Goal: Task Accomplishment & Management: Use online tool/utility

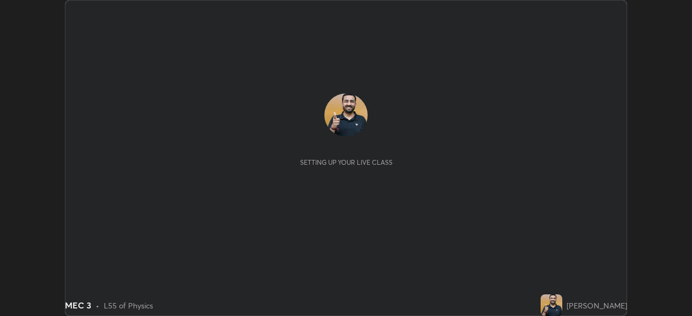
scroll to position [316, 692]
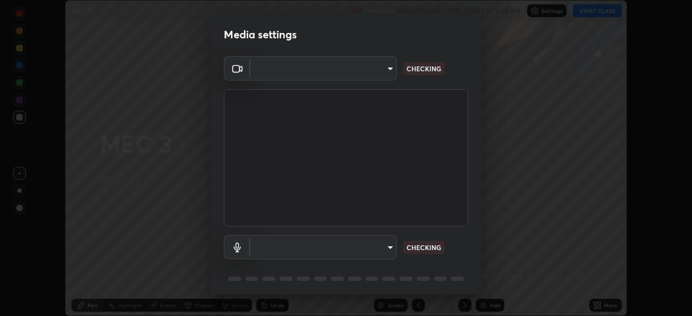
type input "85d16ec95aa84cac57c58139e5cfc4bfb0706547449b22b2f8fda69051d4463f"
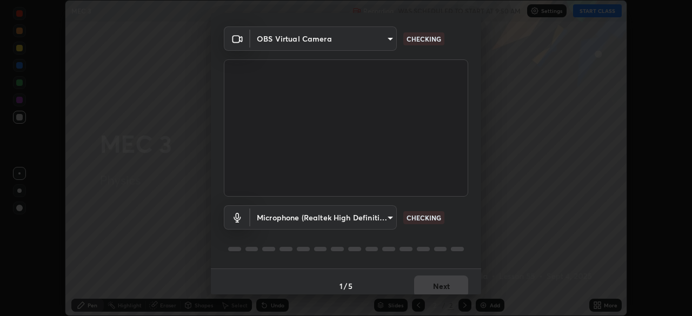
scroll to position [38, 0]
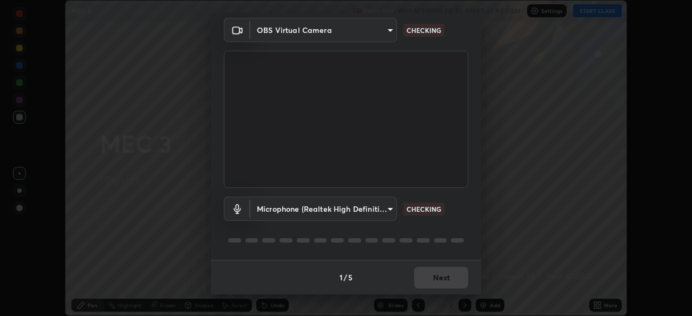
click at [385, 210] on body "Erase all MEC 3 Recording WAS SCHEDULED TO START AT 9:50 AM Settings START CLAS…" at bounding box center [346, 158] width 692 height 316
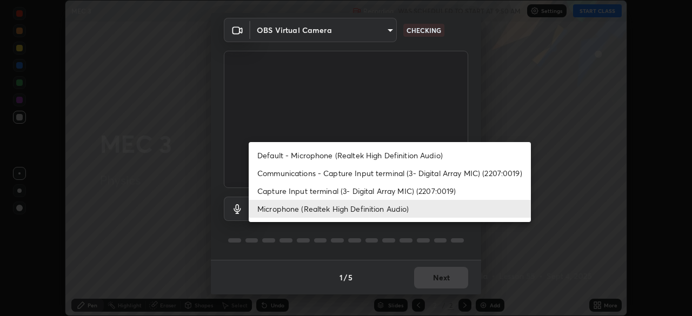
click at [389, 153] on li "Default - Microphone (Realtek High Definition Audio)" at bounding box center [390, 155] width 282 height 18
type input "default"
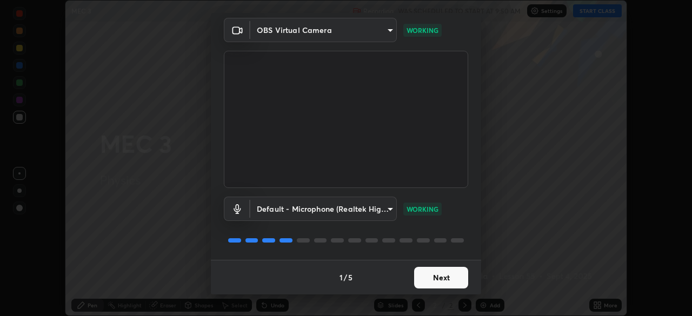
click at [437, 279] on button "Next" at bounding box center [441, 278] width 54 height 22
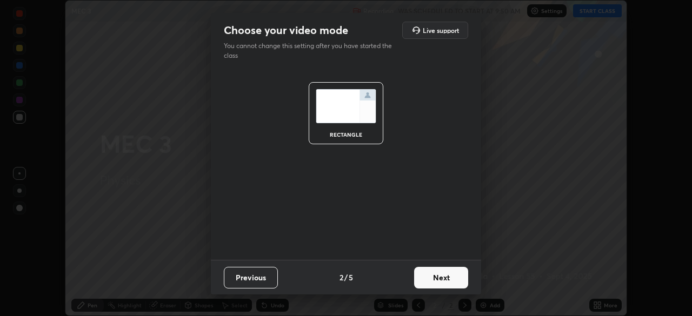
scroll to position [0, 0]
click at [442, 284] on button "Next" at bounding box center [441, 278] width 54 height 22
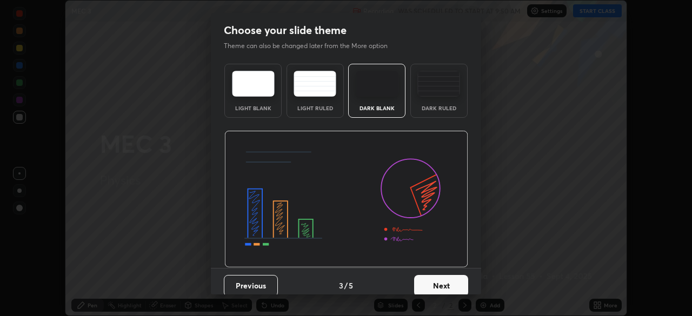
click at [453, 284] on button "Next" at bounding box center [441, 286] width 54 height 22
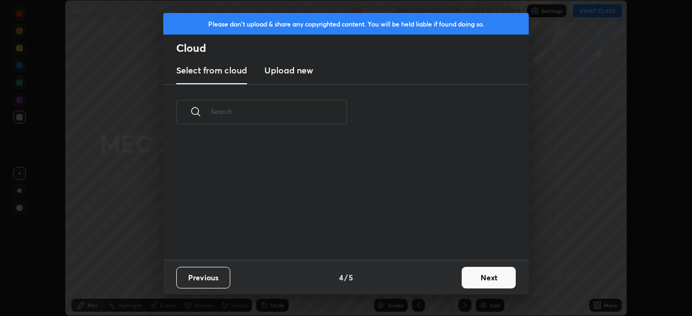
click at [474, 276] on button "Next" at bounding box center [489, 278] width 54 height 22
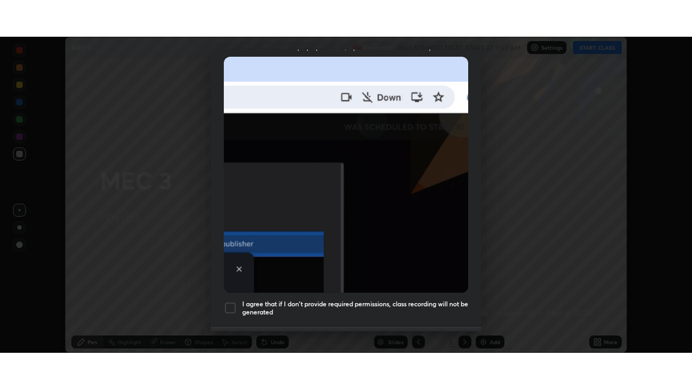
scroll to position [259, 0]
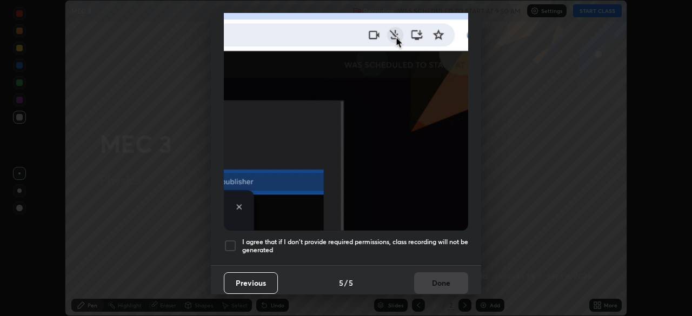
click at [419, 239] on h5 "I agree that if I don't provide required permissions, class recording will not …" at bounding box center [355, 246] width 226 height 17
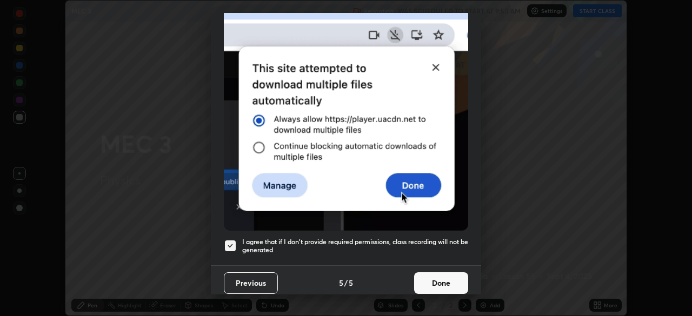
click at [430, 274] on button "Done" at bounding box center [441, 283] width 54 height 22
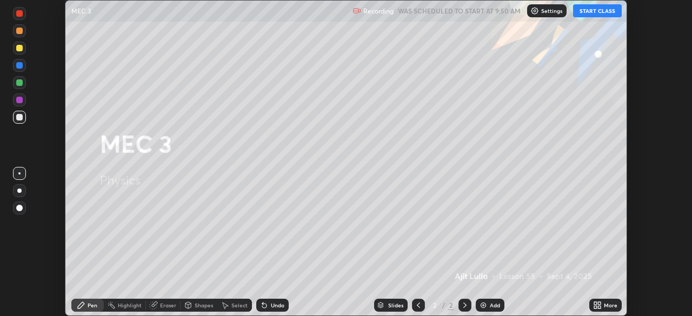
click at [585, 10] on button "START CLASS" at bounding box center [597, 10] width 49 height 13
click at [599, 303] on icon at bounding box center [599, 303] width 3 height 3
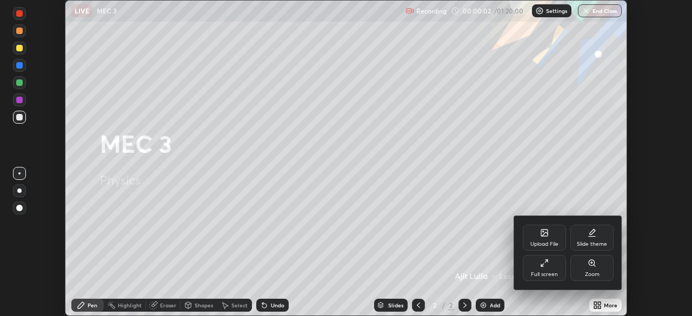
click at [542, 267] on icon at bounding box center [544, 263] width 9 height 9
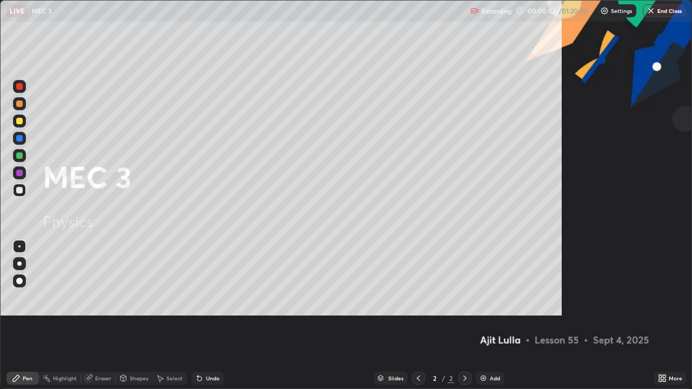
scroll to position [389, 692]
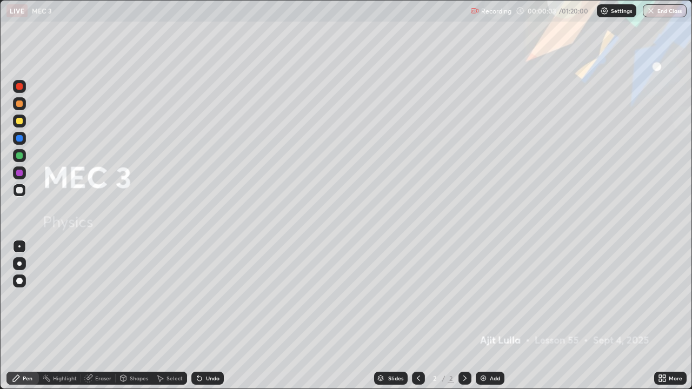
click at [496, 316] on div "Add" at bounding box center [490, 378] width 29 height 13
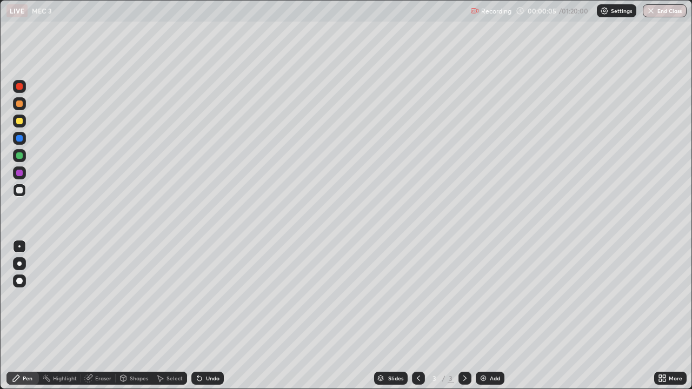
click at [25, 122] on div at bounding box center [19, 121] width 13 height 13
click at [20, 190] on div at bounding box center [19, 190] width 6 height 6
click at [491, 316] on div "Add" at bounding box center [490, 378] width 29 height 13
click at [24, 123] on div at bounding box center [19, 121] width 13 height 13
click at [488, 316] on div "Add" at bounding box center [490, 378] width 29 height 13
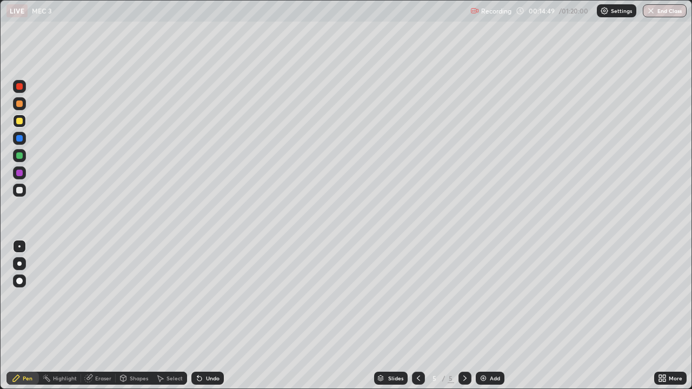
click at [23, 190] on div at bounding box center [19, 190] width 13 height 13
click at [217, 316] on div "Undo" at bounding box center [207, 378] width 32 height 13
click at [216, 316] on div "Undo" at bounding box center [213, 378] width 14 height 5
click at [219, 316] on div "Undo" at bounding box center [207, 378] width 32 height 13
click at [216, 316] on div "Undo" at bounding box center [213, 378] width 14 height 5
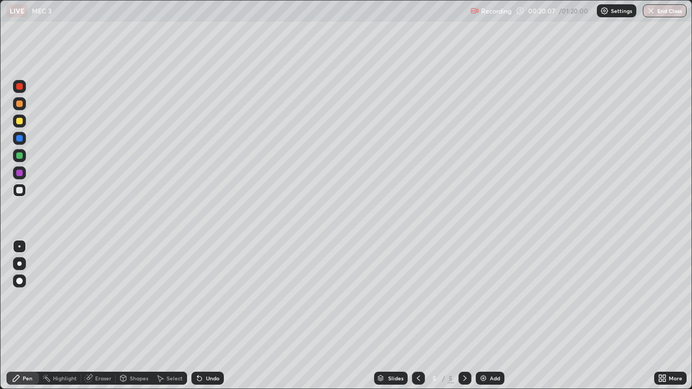
click at [216, 316] on div "Undo" at bounding box center [207, 378] width 32 height 13
click at [486, 316] on div "Add" at bounding box center [490, 378] width 29 height 13
click at [25, 124] on div at bounding box center [19, 121] width 13 height 13
click at [492, 316] on div "Add" at bounding box center [490, 378] width 29 height 13
click at [19, 191] on div at bounding box center [19, 190] width 6 height 6
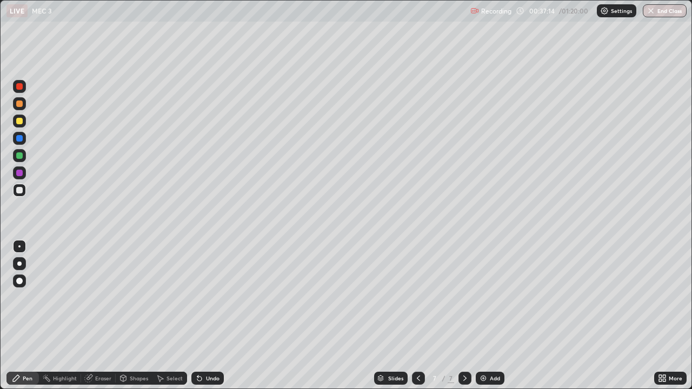
click at [496, 316] on div "Add" at bounding box center [490, 378] width 29 height 13
click at [23, 125] on div at bounding box center [19, 121] width 13 height 13
click at [24, 192] on div at bounding box center [19, 190] width 13 height 13
click at [491, 316] on div "Add" at bounding box center [490, 378] width 29 height 13
click at [25, 123] on div at bounding box center [19, 121] width 13 height 13
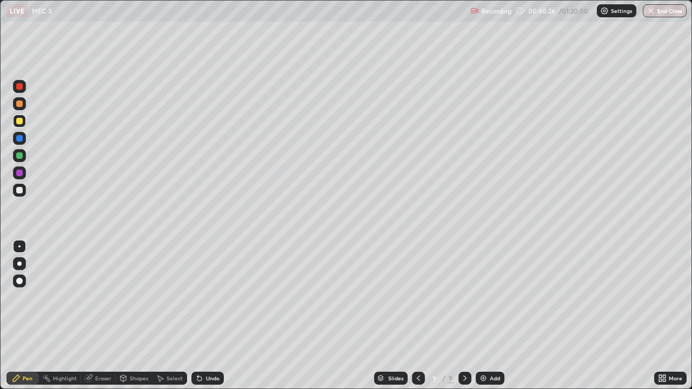
click at [206, 316] on div "Undo" at bounding box center [213, 378] width 14 height 5
click at [208, 316] on div "Undo" at bounding box center [213, 378] width 14 height 5
click at [21, 192] on div at bounding box center [19, 190] width 6 height 6
click at [492, 316] on div "Add" at bounding box center [495, 378] width 10 height 5
click at [24, 123] on div at bounding box center [19, 121] width 13 height 13
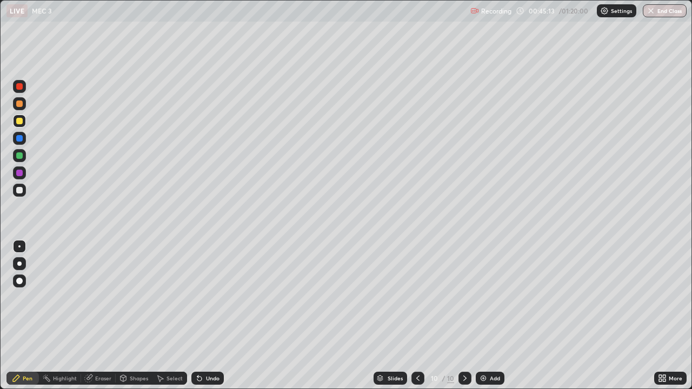
click at [107, 316] on div "Eraser" at bounding box center [98, 378] width 35 height 13
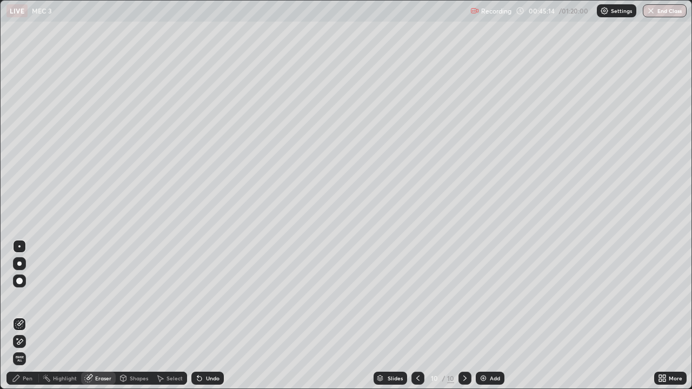
click at [22, 316] on icon at bounding box center [20, 341] width 6 height 5
click at [25, 316] on div "Pen" at bounding box center [28, 378] width 10 height 5
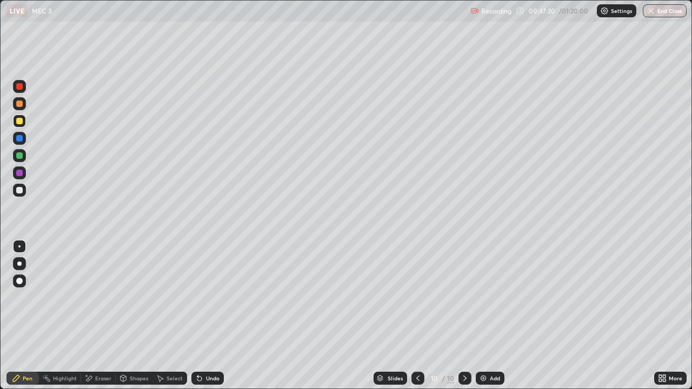
click at [219, 316] on div "Undo" at bounding box center [207, 378] width 32 height 13
click at [217, 316] on div "Undo" at bounding box center [213, 378] width 14 height 5
click at [214, 316] on div "Undo" at bounding box center [213, 378] width 14 height 5
click at [210, 316] on div "Undo" at bounding box center [213, 378] width 14 height 5
click at [206, 316] on div "Undo" at bounding box center [213, 378] width 14 height 5
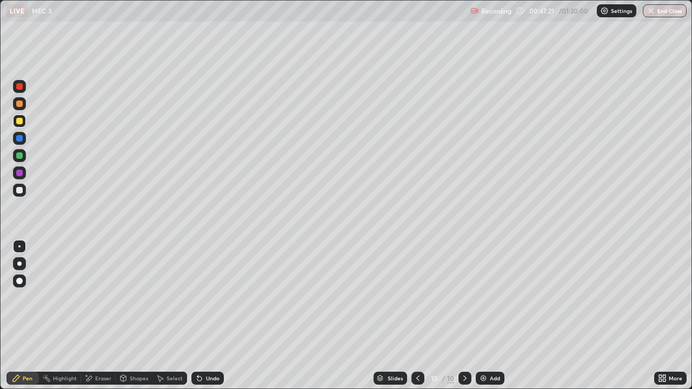
click at [207, 316] on div "Undo" at bounding box center [213, 378] width 14 height 5
click at [208, 316] on div "Undo" at bounding box center [213, 378] width 14 height 5
click at [209, 316] on div "Undo" at bounding box center [213, 378] width 14 height 5
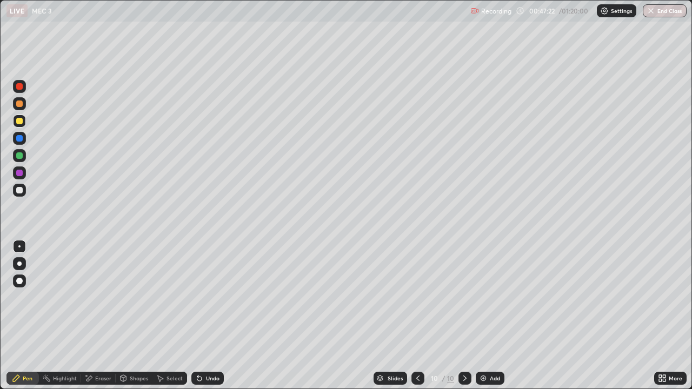
click at [210, 316] on div "Undo" at bounding box center [213, 378] width 14 height 5
click at [209, 316] on div "Undo" at bounding box center [213, 378] width 14 height 5
click at [210, 316] on div "Undo" at bounding box center [213, 378] width 14 height 5
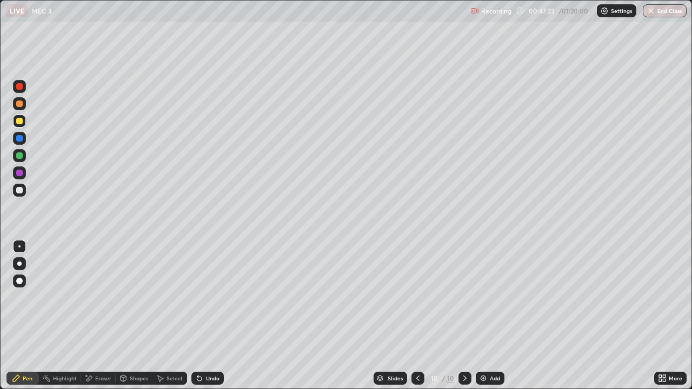
click at [210, 316] on div "Undo" at bounding box center [213, 378] width 14 height 5
click at [486, 316] on div "Add" at bounding box center [490, 378] width 29 height 13
click at [100, 316] on div "Eraser" at bounding box center [98, 378] width 35 height 13
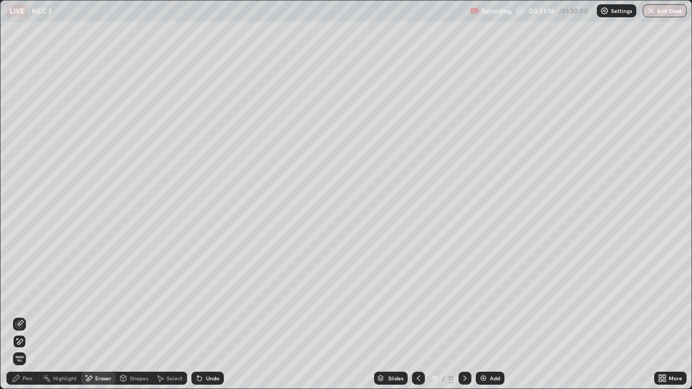
click at [23, 316] on div "Pen" at bounding box center [28, 378] width 10 height 5
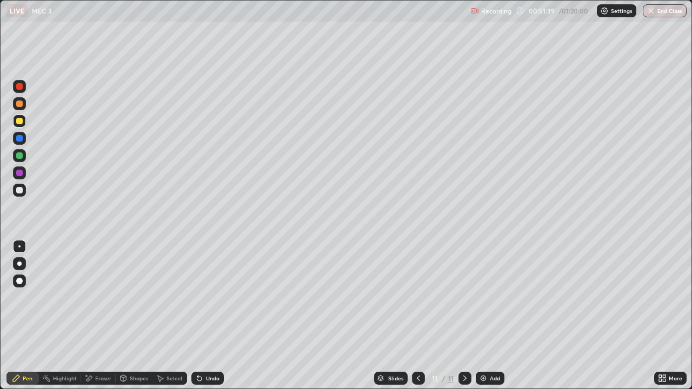
click at [218, 316] on div "Undo" at bounding box center [213, 378] width 14 height 5
click at [214, 316] on div "Undo" at bounding box center [213, 378] width 14 height 5
click at [216, 316] on div "Undo" at bounding box center [207, 378] width 32 height 13
click at [211, 316] on div "Undo" at bounding box center [213, 378] width 14 height 5
click at [210, 316] on div "Undo" at bounding box center [213, 378] width 14 height 5
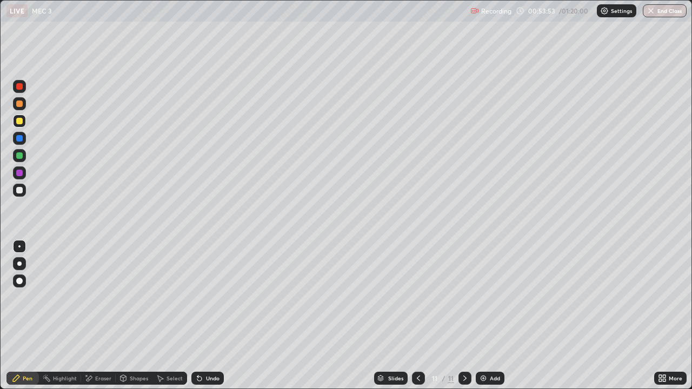
click at [483, 316] on img at bounding box center [483, 378] width 9 height 9
click at [25, 189] on div at bounding box center [19, 190] width 13 height 13
click at [422, 316] on div at bounding box center [418, 378] width 13 height 13
click at [468, 316] on div at bounding box center [464, 378] width 13 height 13
click at [421, 316] on div at bounding box center [418, 378] width 13 height 13
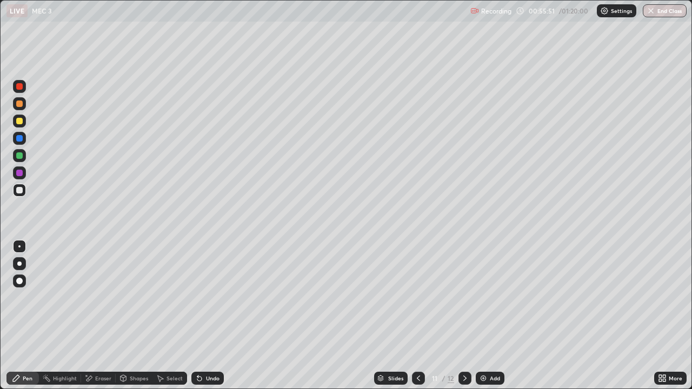
click at [464, 316] on icon at bounding box center [465, 378] width 9 height 9
click at [417, 316] on icon at bounding box center [418, 378] width 9 height 9
click at [466, 316] on div at bounding box center [464, 378] width 13 height 13
click at [464, 316] on icon at bounding box center [464, 378] width 3 height 5
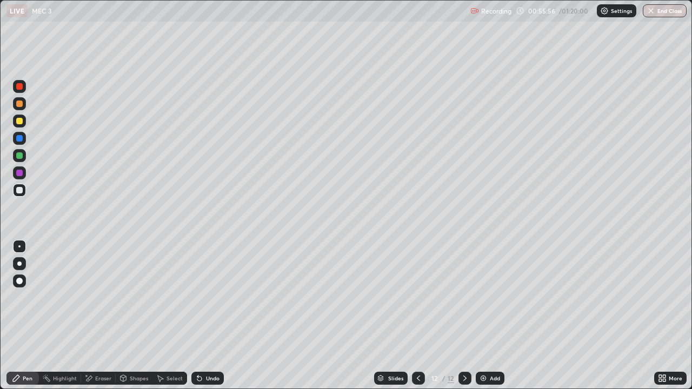
click at [483, 316] on div "Add" at bounding box center [490, 378] width 29 height 13
click at [106, 316] on div "Eraser" at bounding box center [98, 378] width 35 height 13
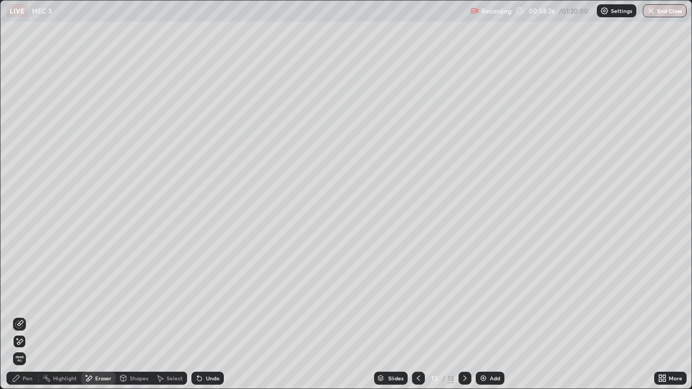
click at [21, 316] on div "Pen" at bounding box center [22, 378] width 32 height 13
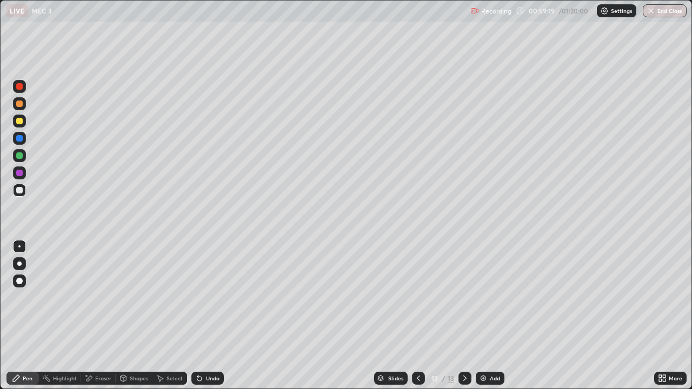
click at [19, 122] on div at bounding box center [19, 121] width 6 height 6
click at [489, 316] on div "Add" at bounding box center [490, 378] width 29 height 13
click at [21, 190] on div at bounding box center [19, 190] width 6 height 6
click at [219, 316] on div "Undo" at bounding box center [207, 378] width 32 height 13
click at [218, 316] on div "Undo" at bounding box center [207, 378] width 32 height 13
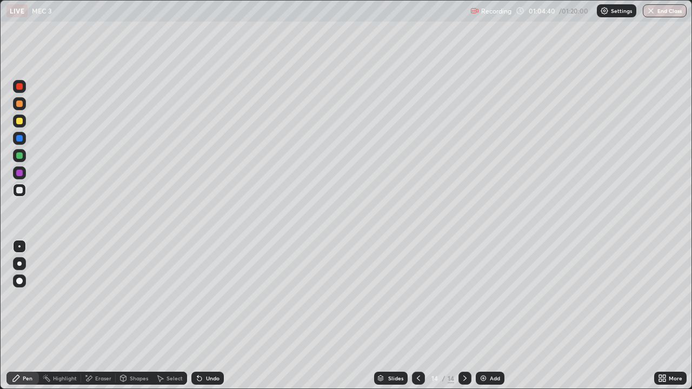
click at [98, 316] on div "Eraser" at bounding box center [98, 378] width 35 height 13
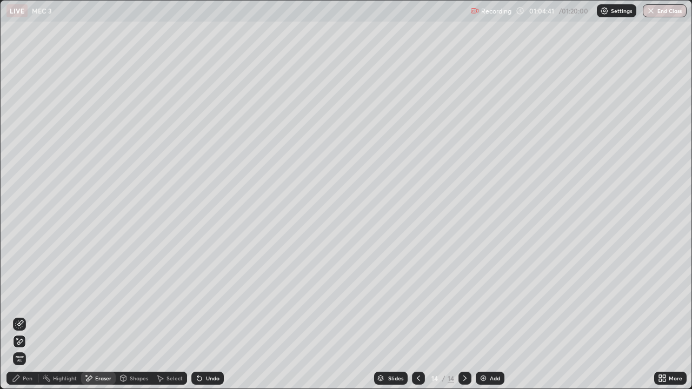
click at [25, 316] on div at bounding box center [19, 341] width 13 height 13
click at [500, 316] on div "Add" at bounding box center [490, 378] width 29 height 13
click at [664, 14] on button "End Class" at bounding box center [665, 10] width 44 height 13
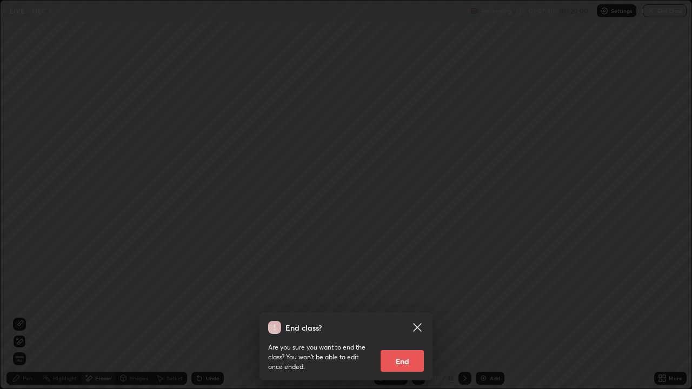
click at [418, 316] on button "End" at bounding box center [402, 361] width 43 height 22
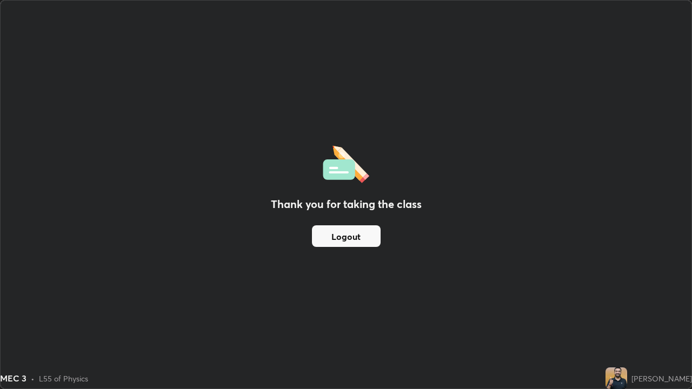
click at [354, 235] on button "Logout" at bounding box center [346, 236] width 69 height 22
